Goal: Information Seeking & Learning: Learn about a topic

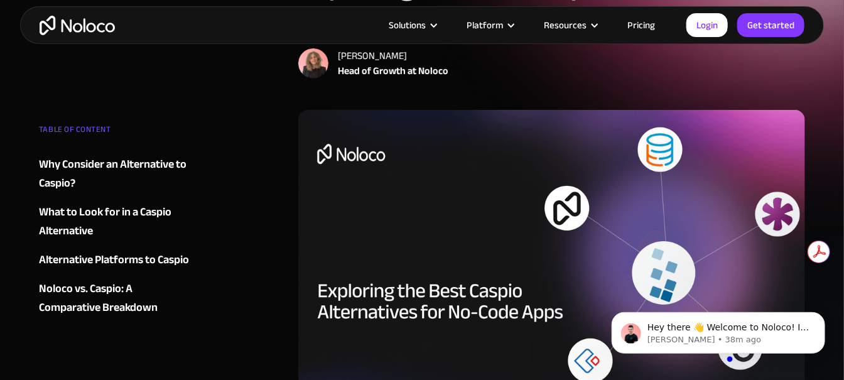
click at [126, 164] on div "Why Consider an Alternative to Caspio?" at bounding box center [115, 174] width 152 height 38
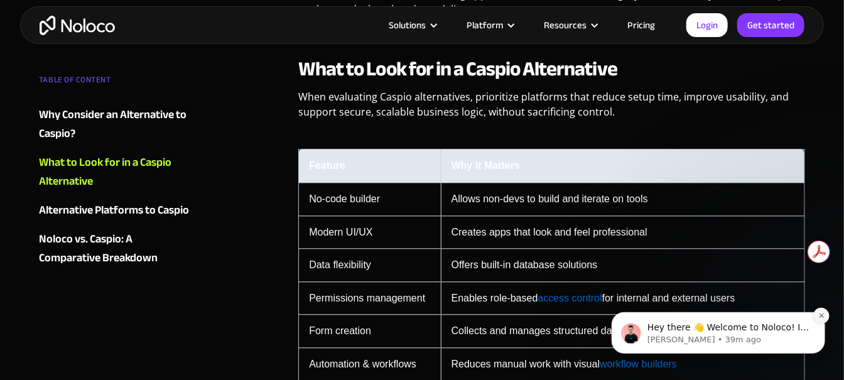
click at [819, 314] on icon "Dismiss notification" at bounding box center [820, 314] width 7 height 7
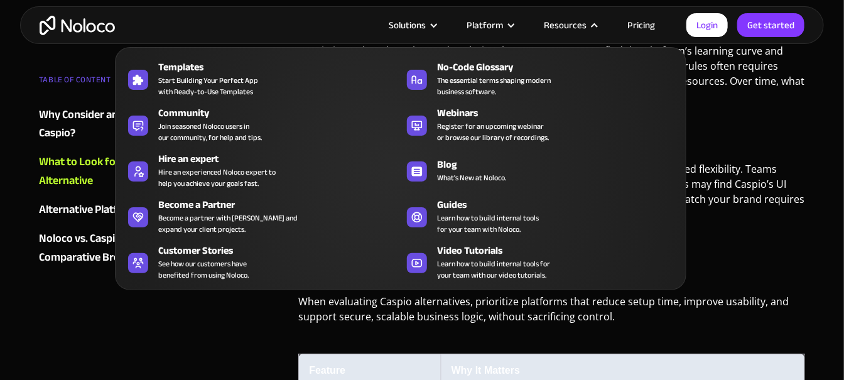
scroll to position [645, 0]
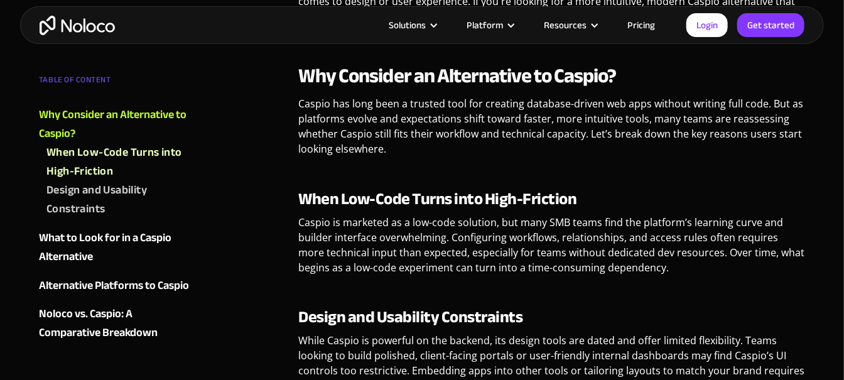
click at [640, 25] on link "Pricing" at bounding box center [640, 25] width 59 height 16
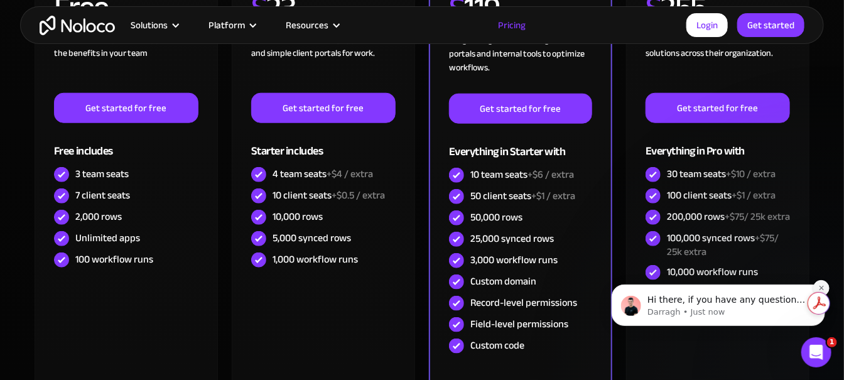
click at [822, 281] on button "Dismiss notification" at bounding box center [820, 287] width 16 height 16
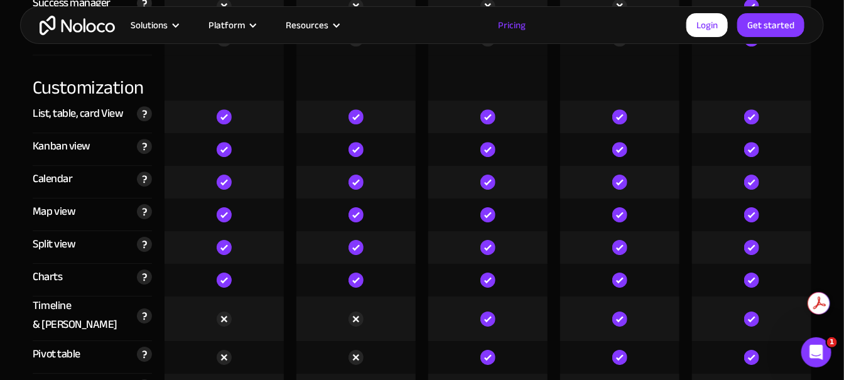
scroll to position [3390, 0]
